Goal: Task Accomplishment & Management: Manage account settings

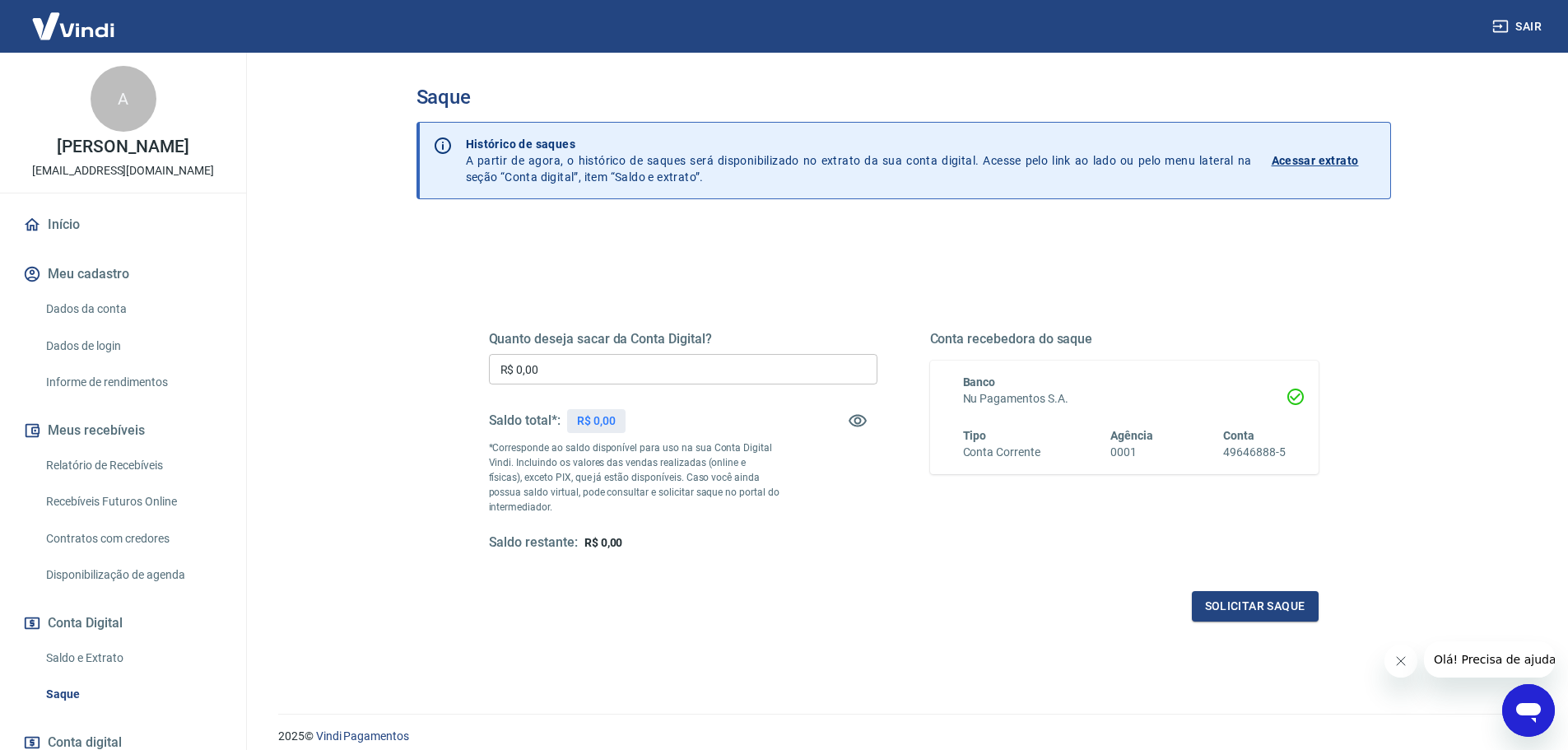
click at [798, 249] on div "Quanto deseja sacar da Conta Digital? R$ 0,00 ​ Saldo total*: R$ 0,00 *Correspo…" at bounding box center [903, 520] width 974 height 588
click at [577, 370] on input "R$ 0,00" at bounding box center [683, 369] width 389 height 30
click at [106, 497] on link "Recebíveis Futuros Online" at bounding box center [133, 501] width 187 height 34
click at [87, 458] on link "Relatório de Recebíveis" at bounding box center [133, 465] width 187 height 34
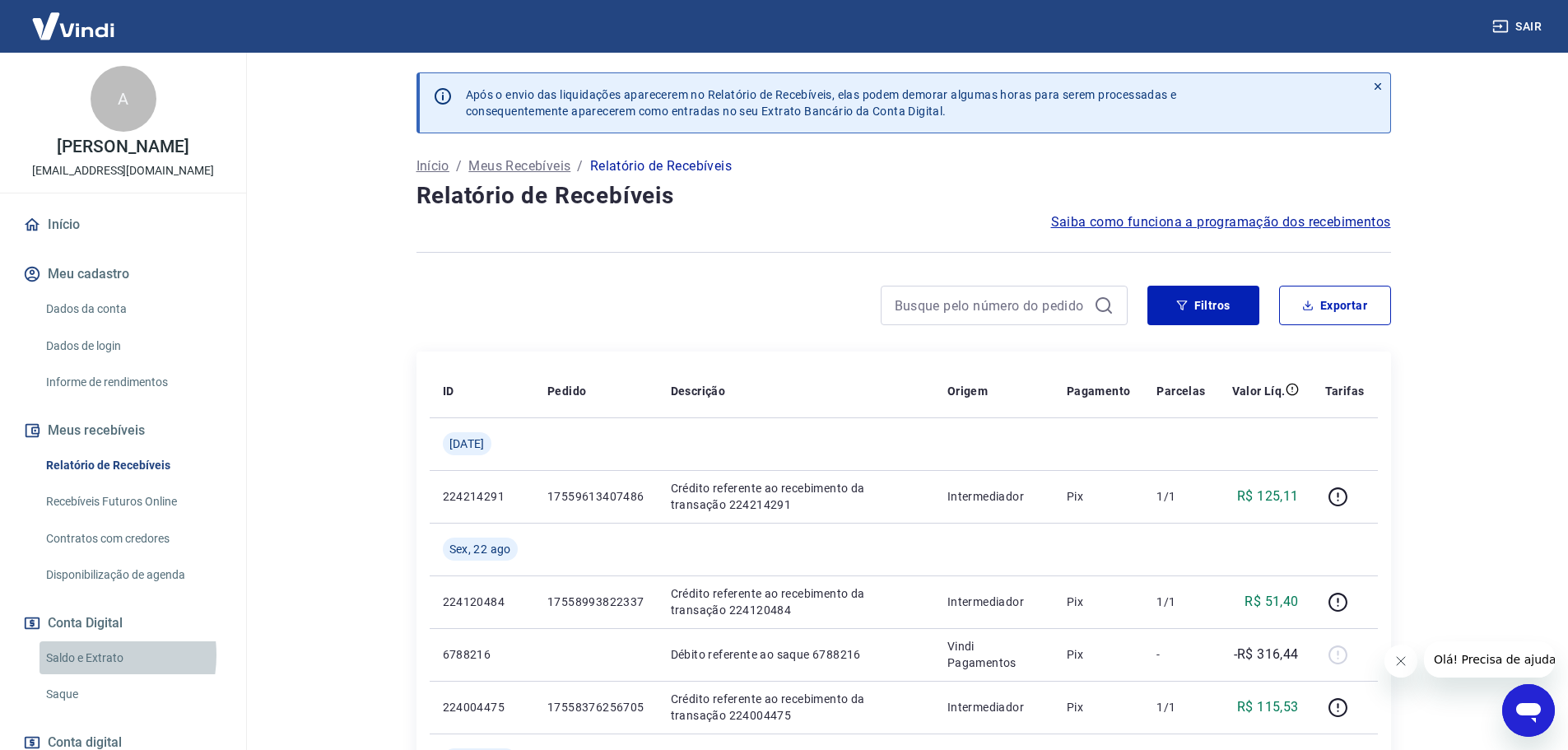
click at [76, 654] on link "Saldo e Extrato" at bounding box center [133, 657] width 187 height 34
